Goal: Task Accomplishment & Management: Use online tool/utility

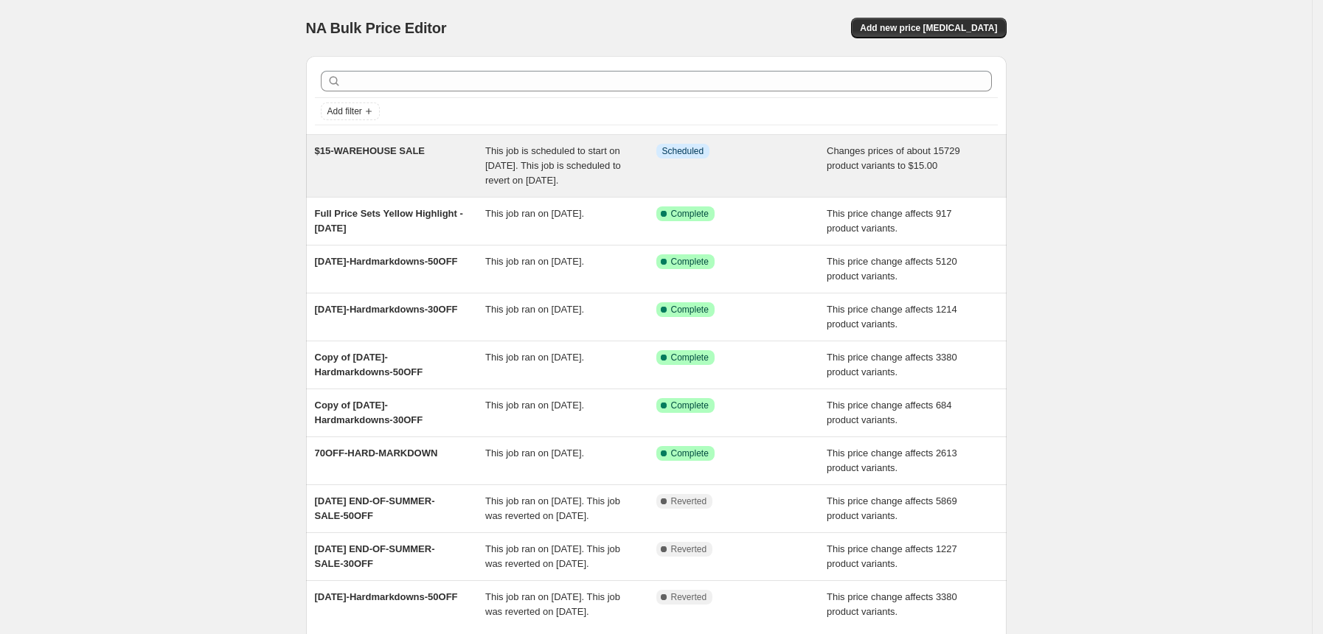
click at [435, 188] on div "$15-WAREHOUSE SALE" at bounding box center [400, 166] width 171 height 44
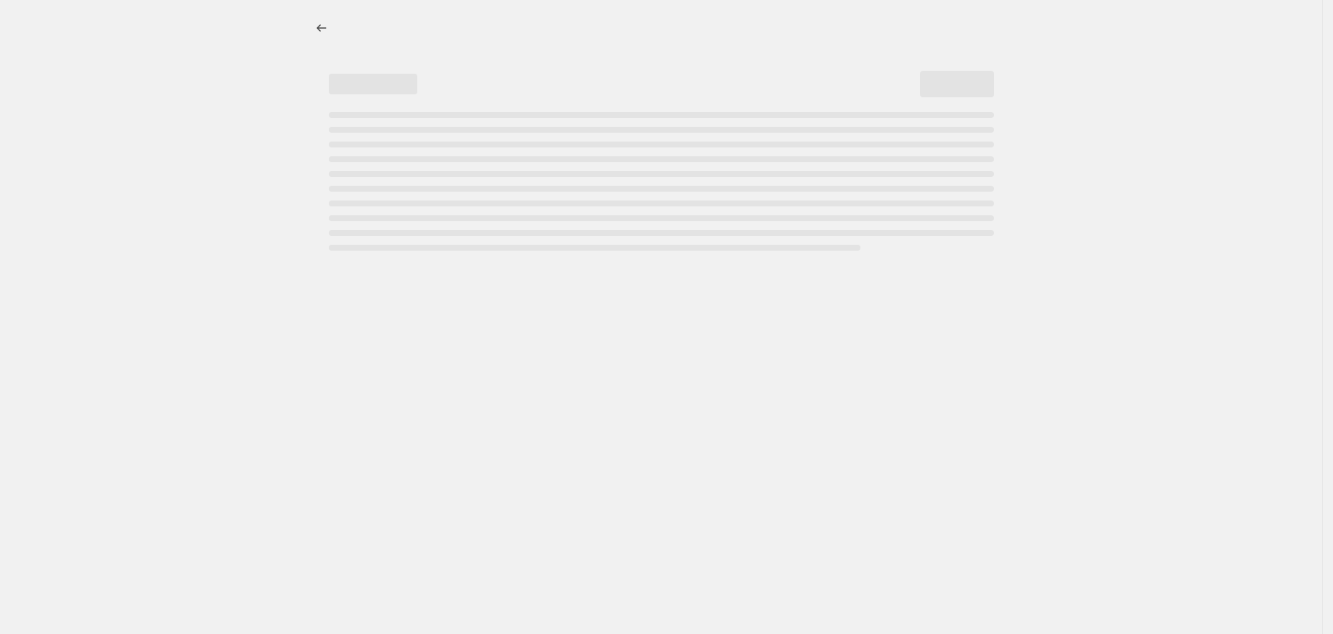
select select "no_change"
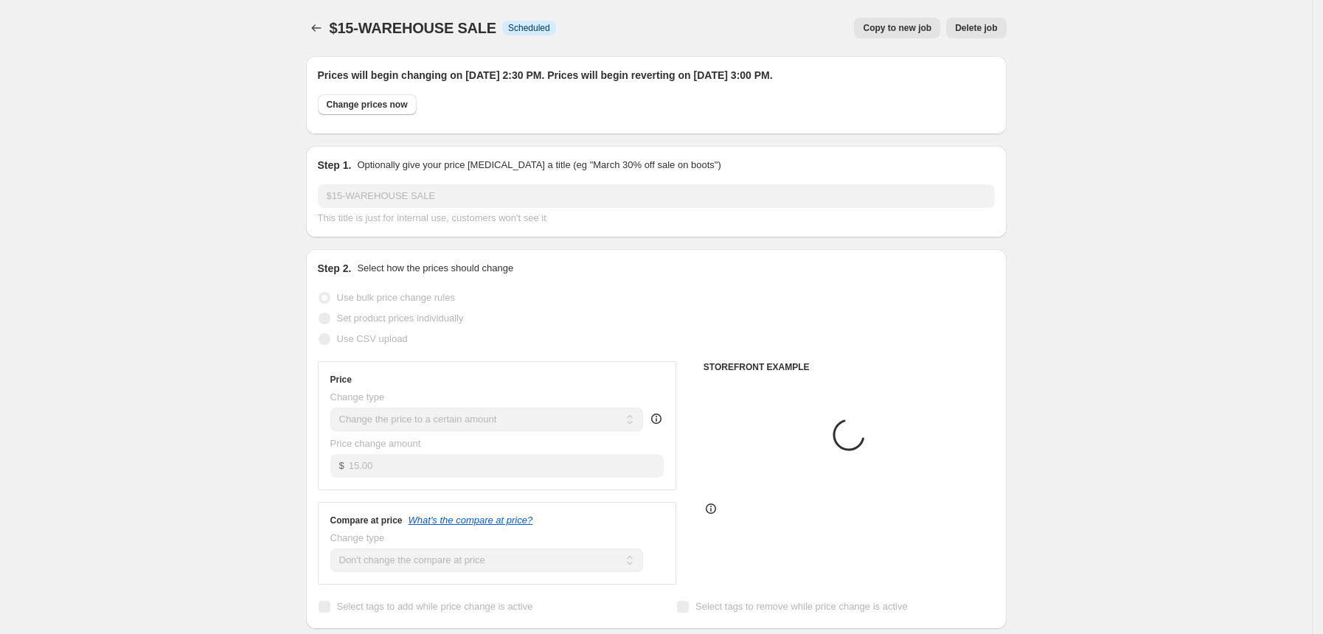
select select "tag"
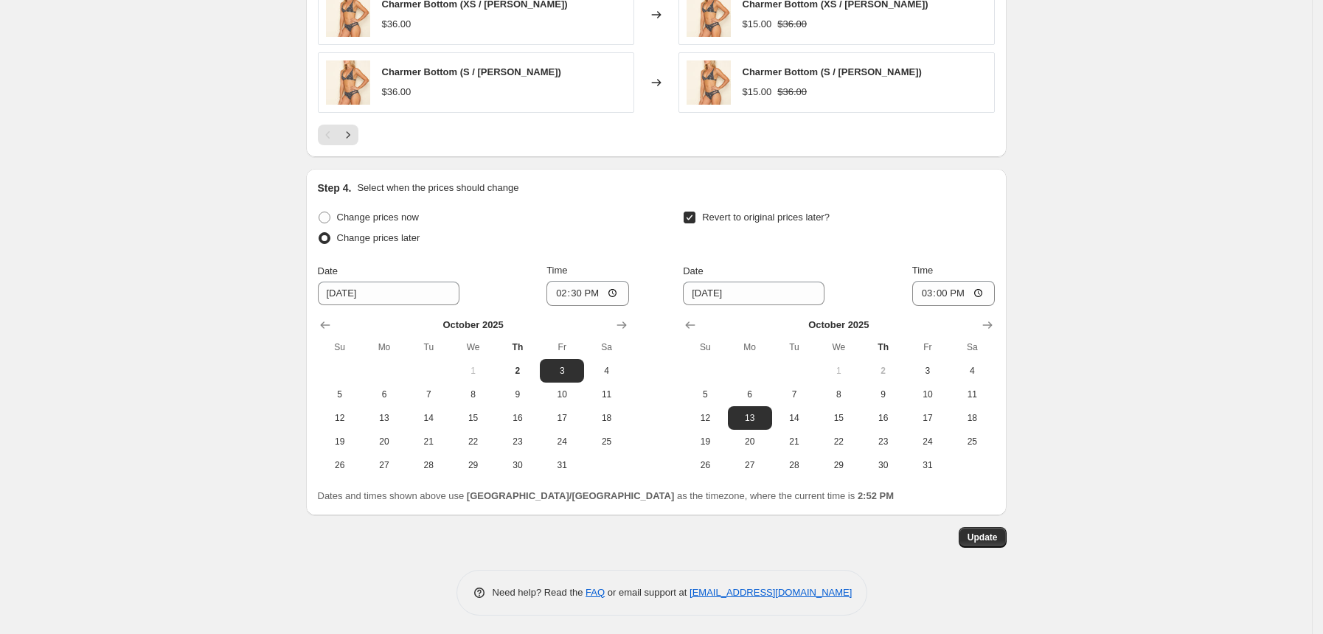
scroll to position [1211, 0]
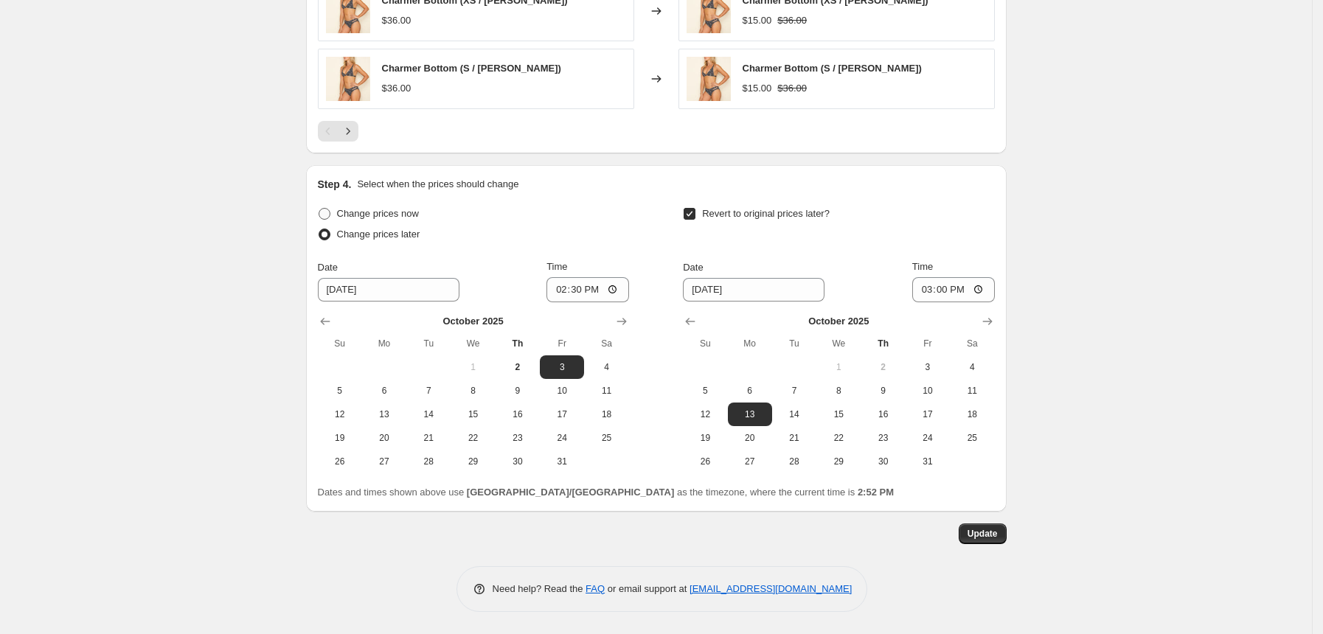
click at [366, 218] on span "Change prices now" at bounding box center [378, 213] width 82 height 11
click at [319, 209] on input "Change prices now" at bounding box center [319, 208] width 1 height 1
radio input "true"
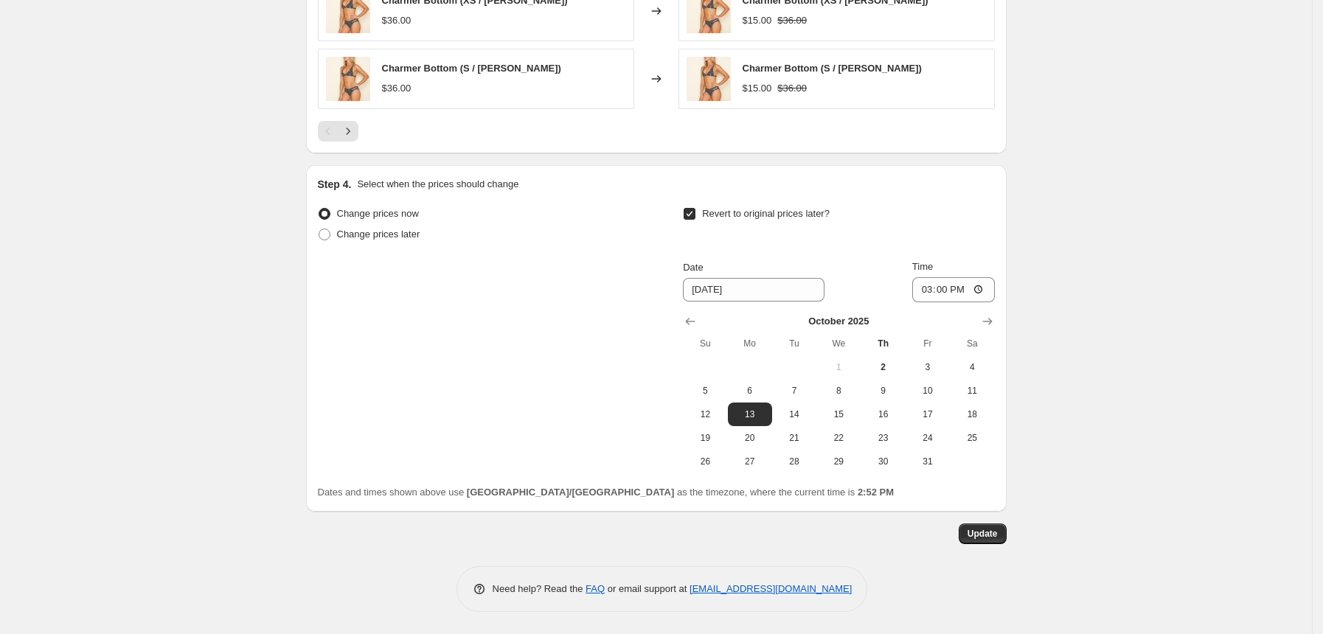
click at [990, 536] on span "Update" at bounding box center [982, 534] width 30 height 12
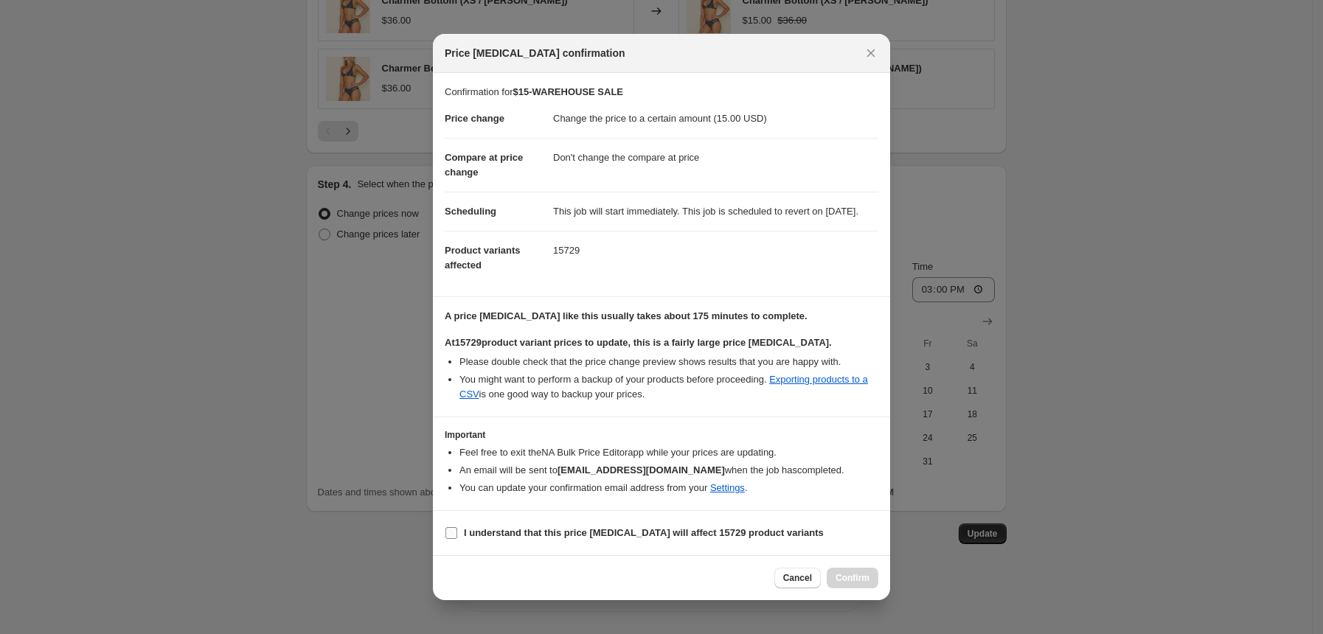
click at [519, 538] on b "I understand that this price change job will affect 15729 product variants" at bounding box center [644, 532] width 360 height 11
click at [457, 539] on input "I understand that this price change job will affect 15729 product variants" at bounding box center [451, 533] width 12 height 12
checkbox input "true"
click at [855, 584] on span "Confirm" at bounding box center [852, 578] width 34 height 12
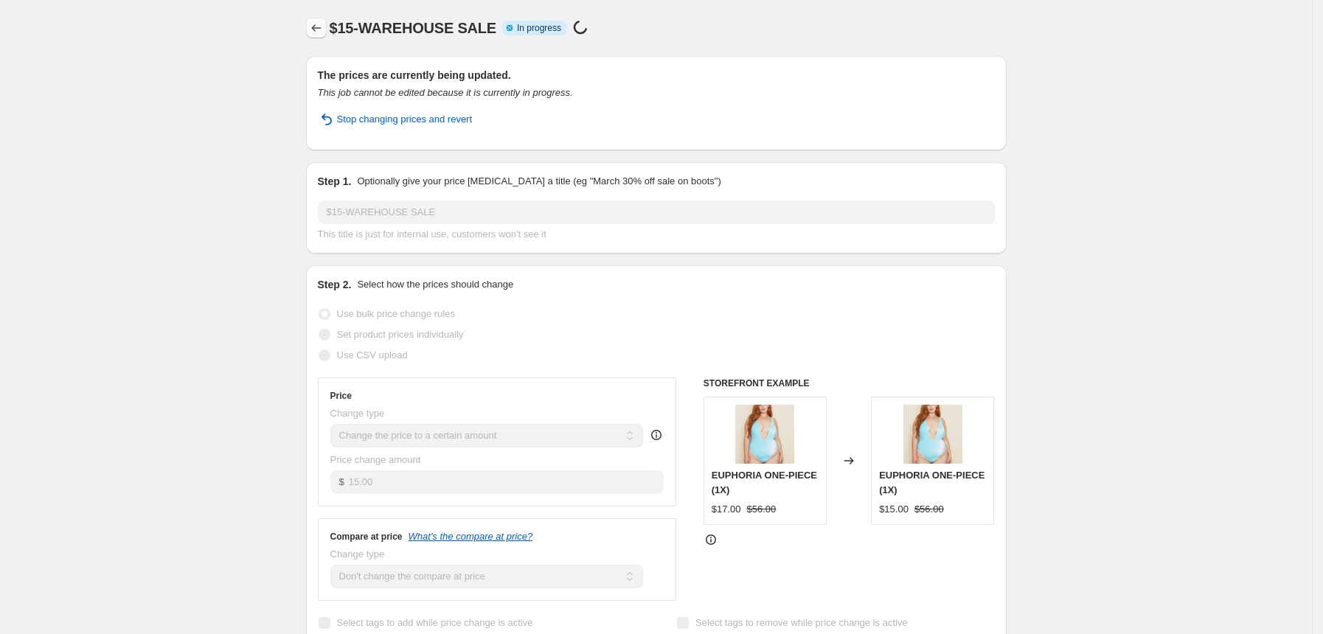
click at [321, 18] on button "Price change jobs" at bounding box center [316, 28] width 21 height 21
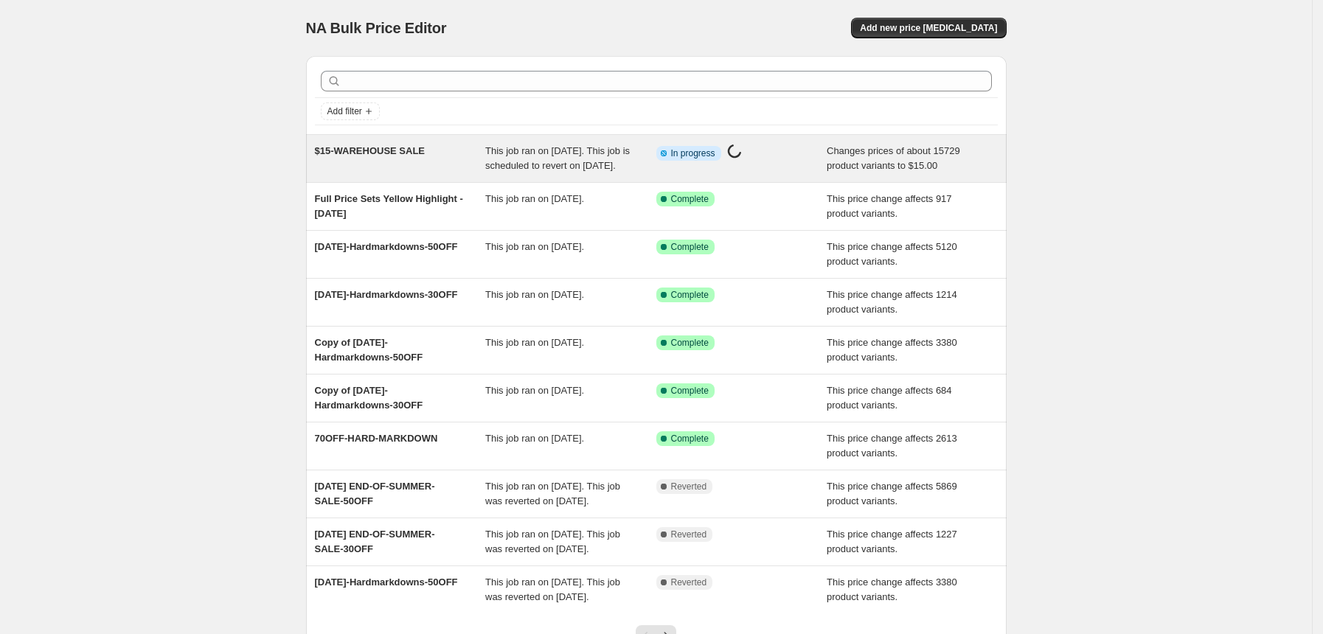
click at [437, 156] on div "$15-WAREHOUSE SALE" at bounding box center [400, 158] width 171 height 29
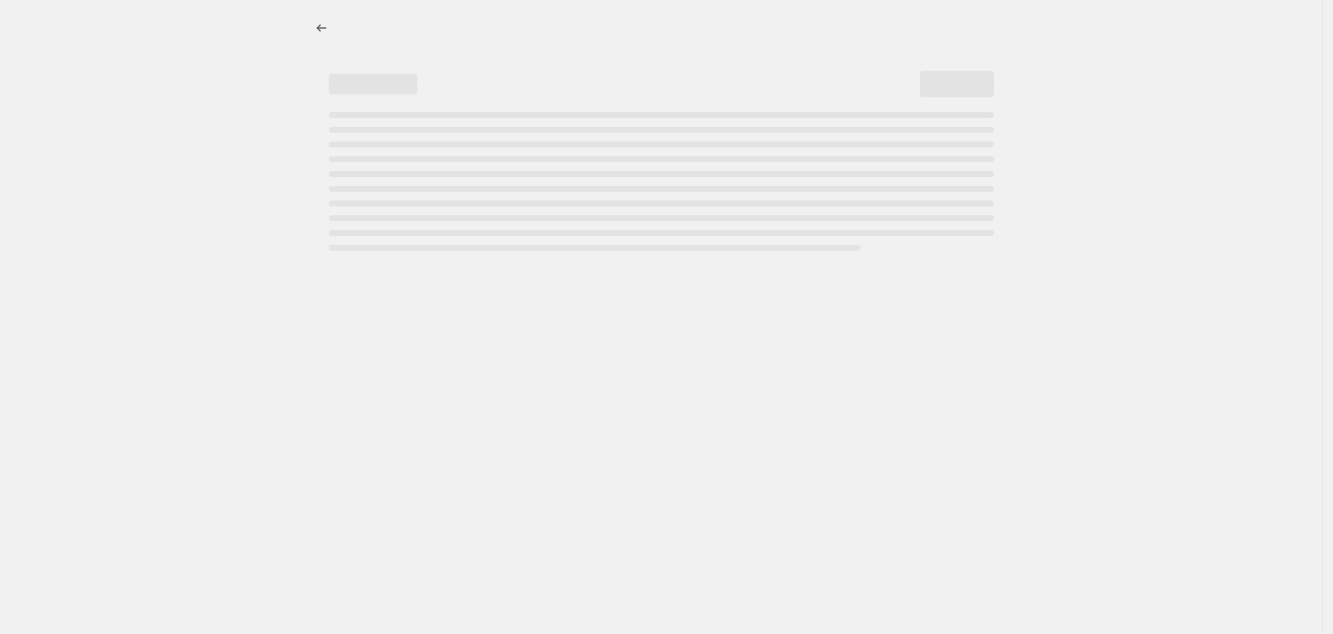
select select "no_change"
select select "tag"
select select "no_change"
select select "tag"
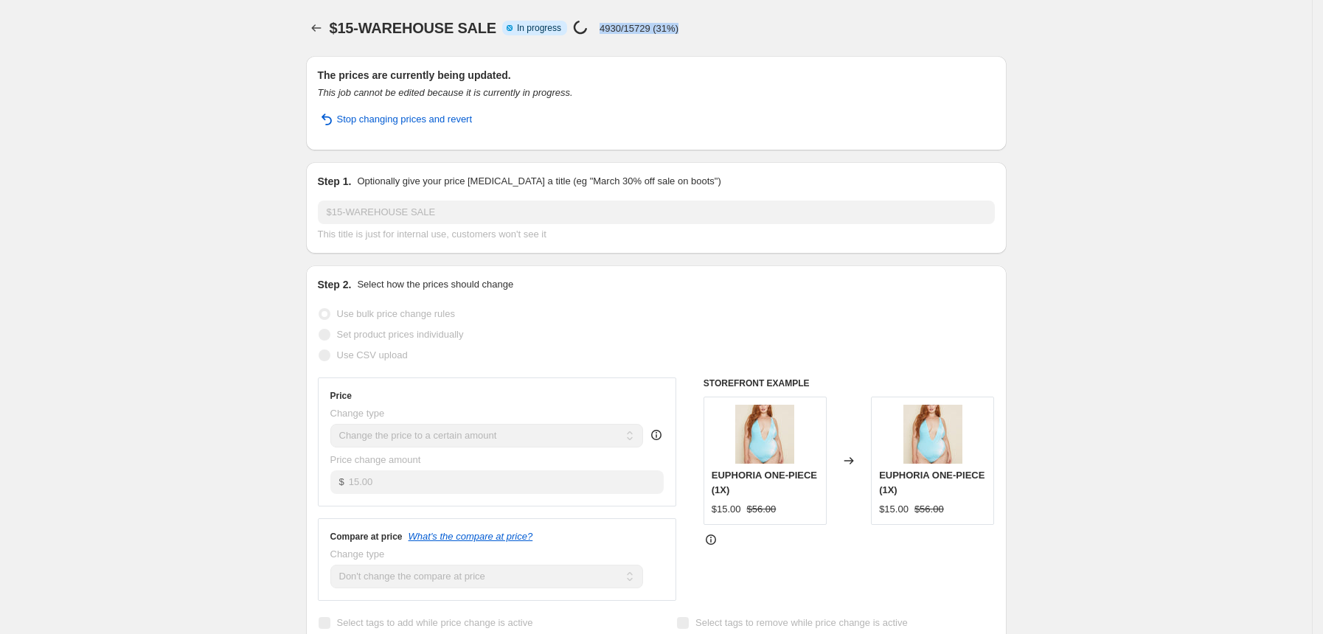
drag, startPoint x: 587, startPoint y: 29, endPoint x: 679, endPoint y: 37, distance: 92.5
click at [679, 37] on div "$15-WAREHOUSE SALE Info Partially complete In progress Price change job in prog…" at bounding box center [668, 28] width 677 height 21
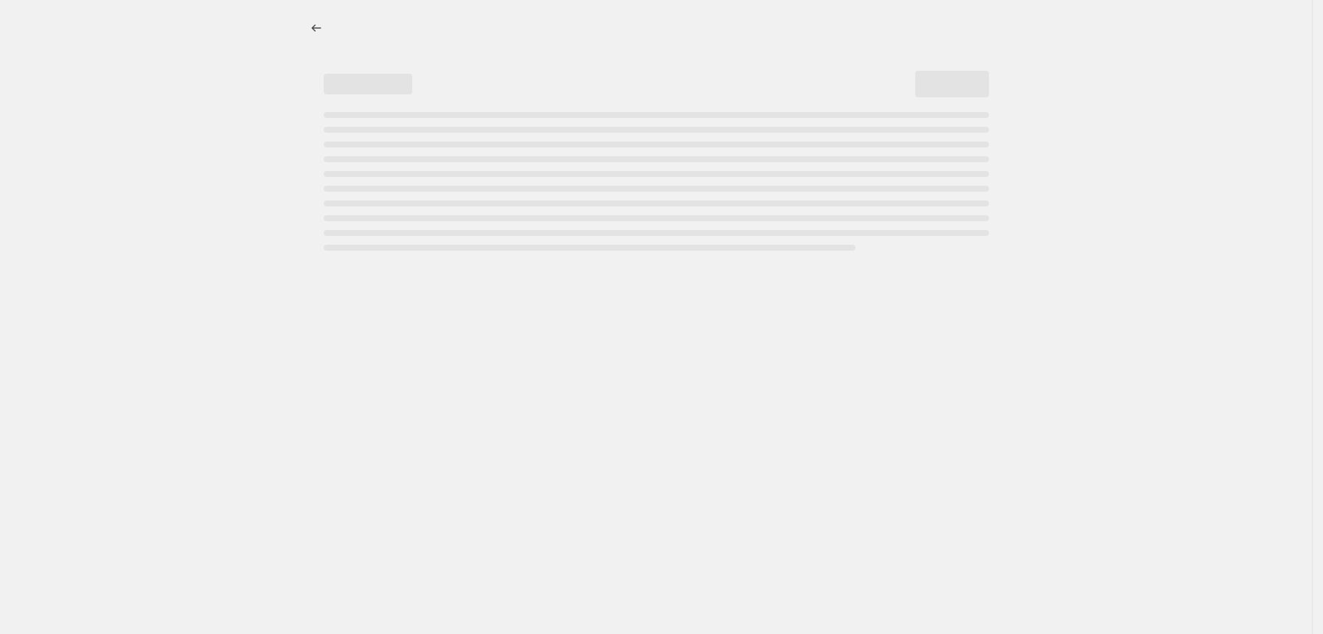
select select "no_change"
select select "tag"
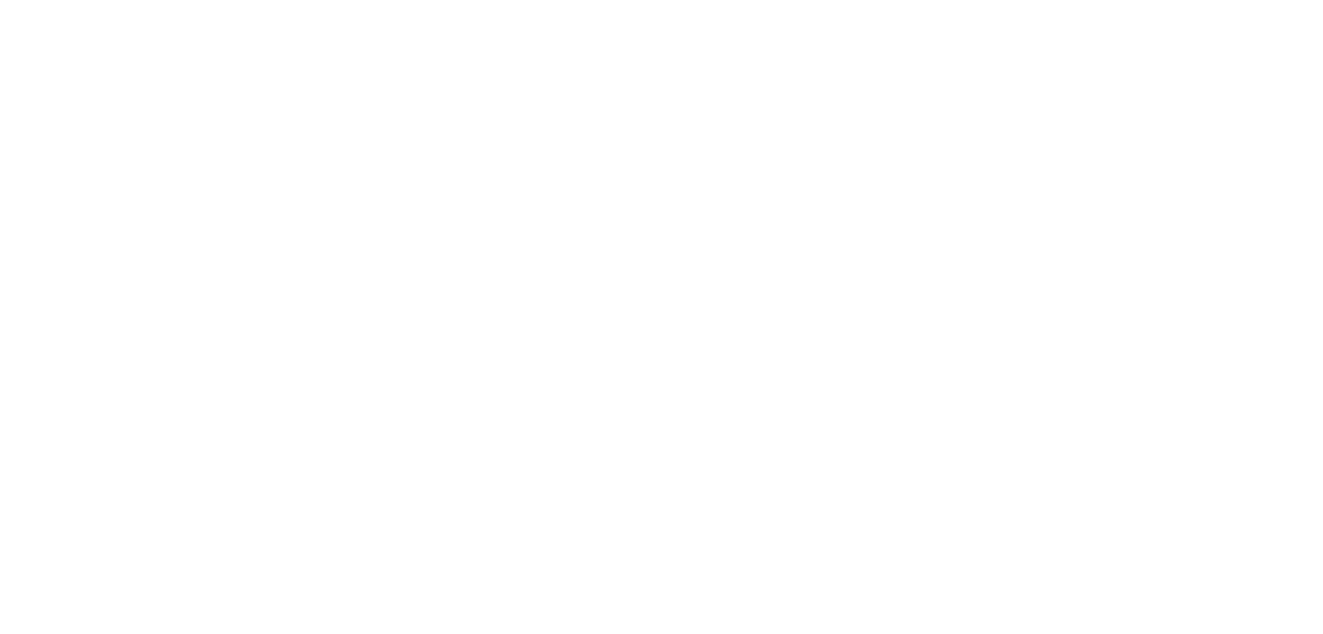
select select "no_change"
select select "tag"
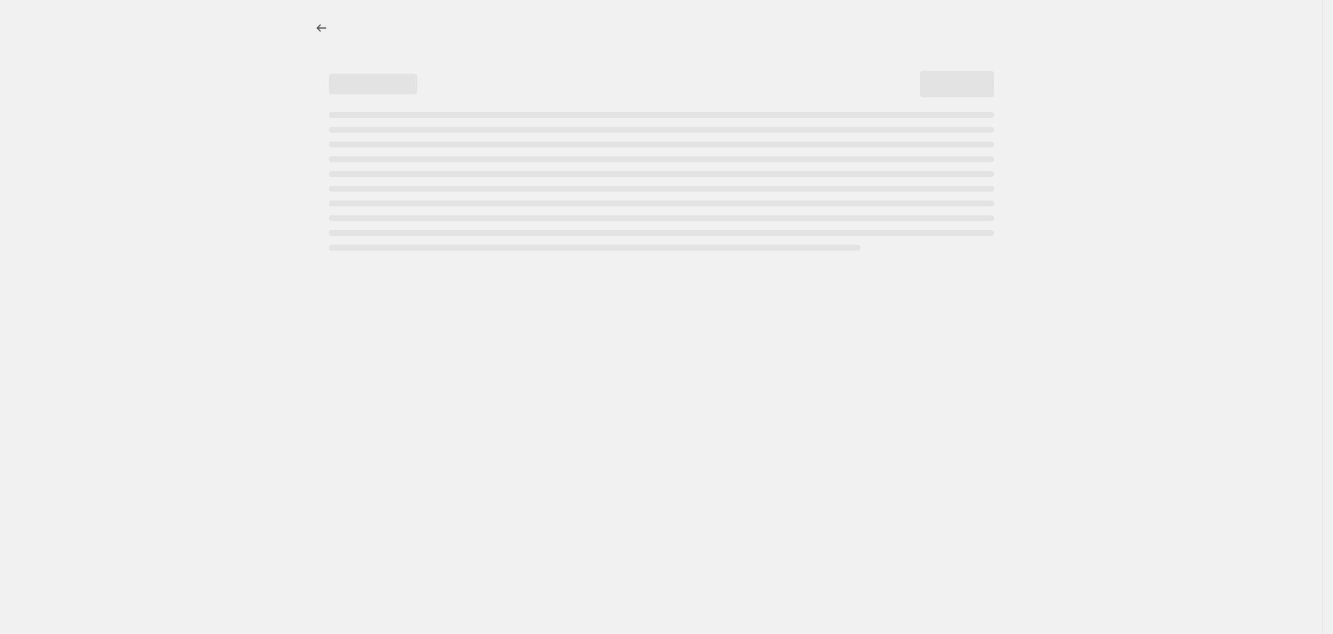
select select "no_change"
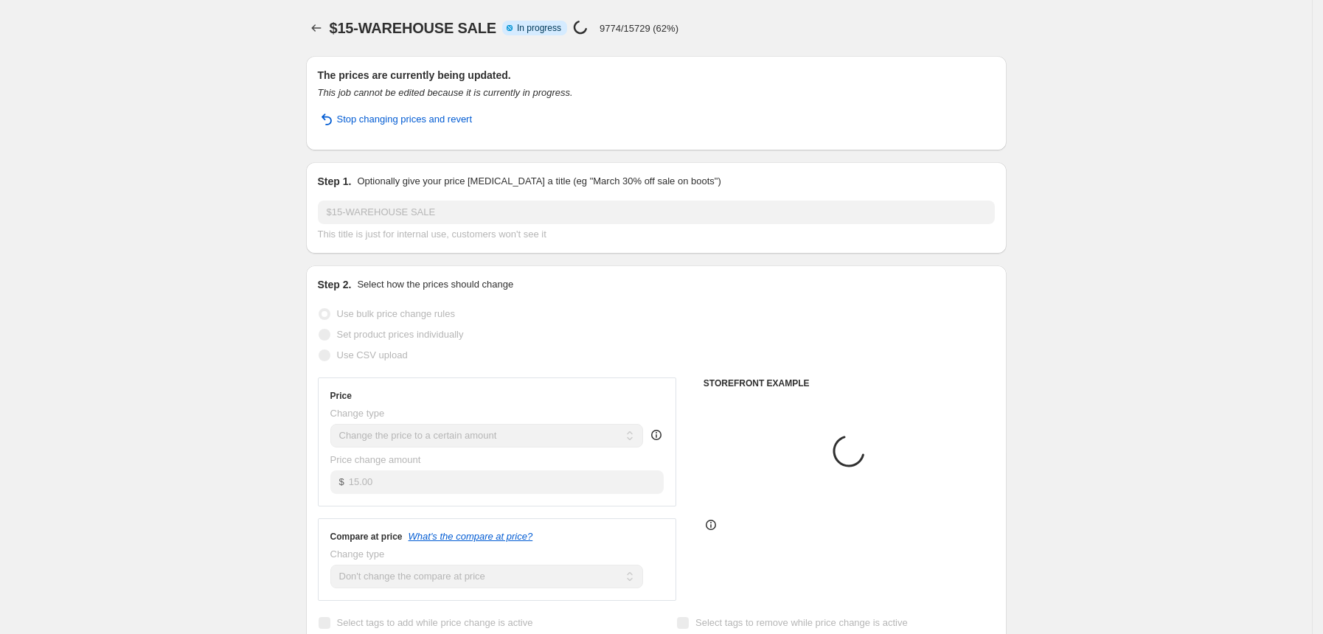
select select "tag"
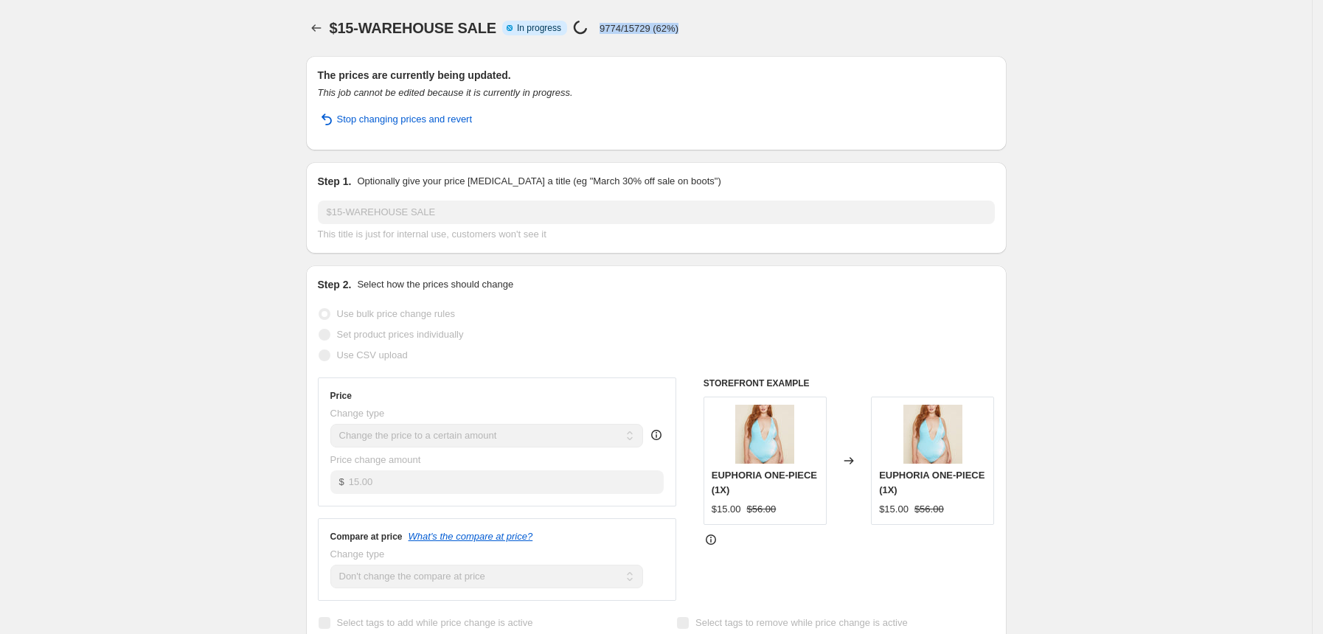
drag, startPoint x: 596, startPoint y: 33, endPoint x: 678, endPoint y: 31, distance: 81.9
click at [678, 31] on div "$15-WAREHOUSE SALE Info Partially complete In progress Price change job in prog…" at bounding box center [668, 28] width 677 height 21
drag, startPoint x: 678, startPoint y: 31, endPoint x: 595, endPoint y: 29, distance: 82.6
click at [595, 29] on div "$15-WAREHOUSE SALE Info Partially complete In progress Price change job in prog…" at bounding box center [668, 28] width 677 height 21
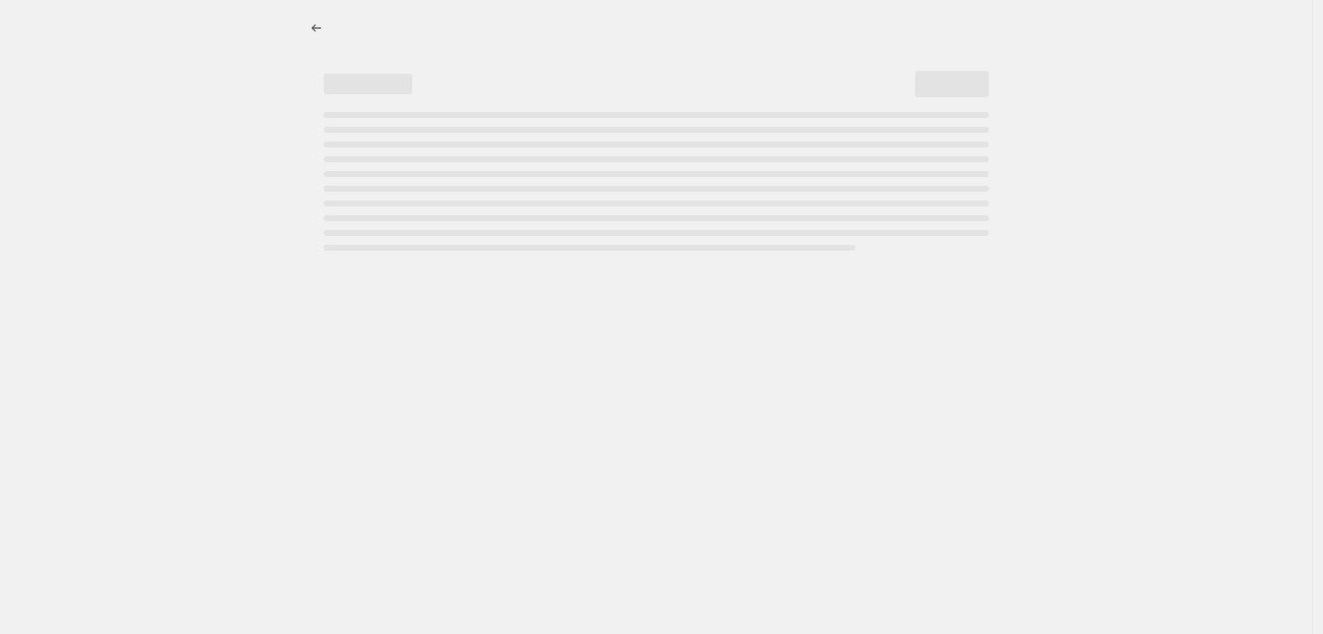
select select "no_change"
select select "tag"
select select "no_change"
select select "tag"
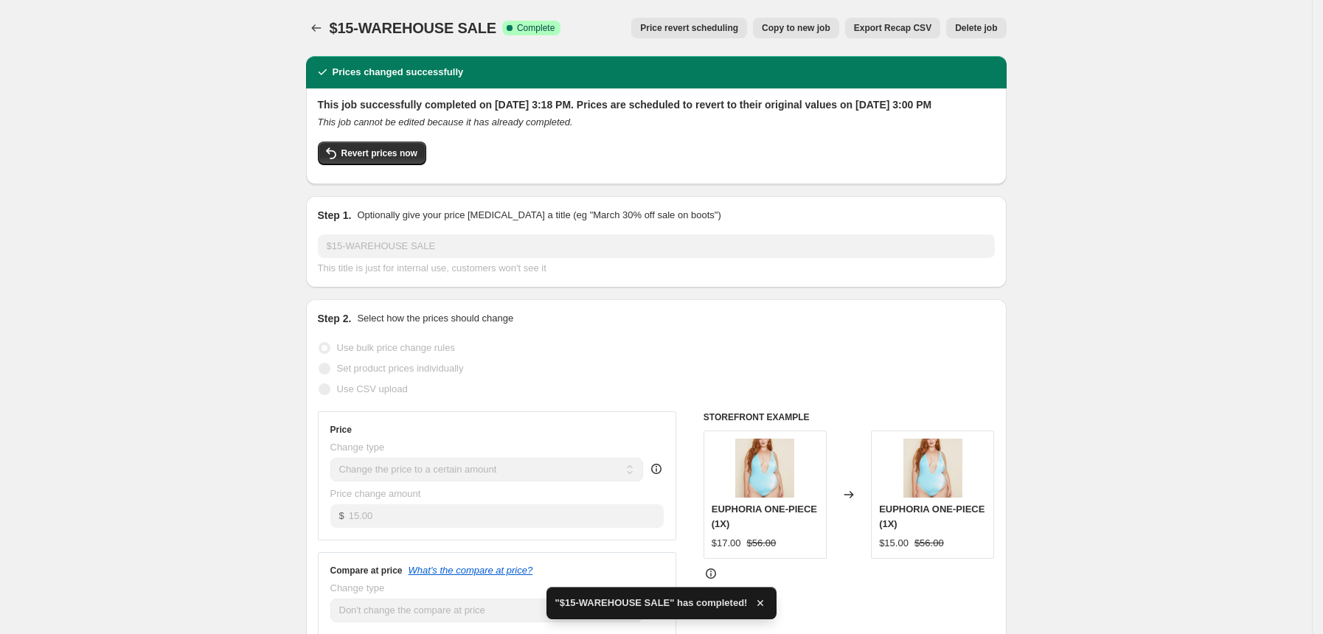
click at [330, 30] on div at bounding box center [318, 28] width 24 height 21
click at [324, 31] on icon "Price change jobs" at bounding box center [316, 28] width 15 height 15
